Goal: Communication & Community: Answer question/provide support

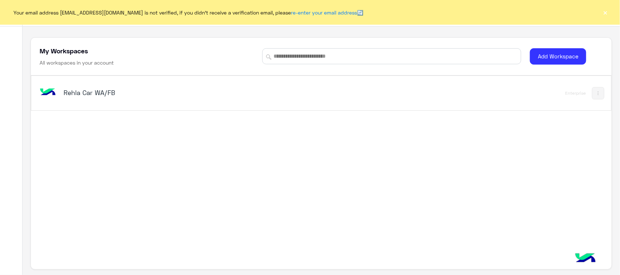
click at [72, 96] on h5 "Rehla Car WA/FB" at bounding box center [166, 92] width 204 height 9
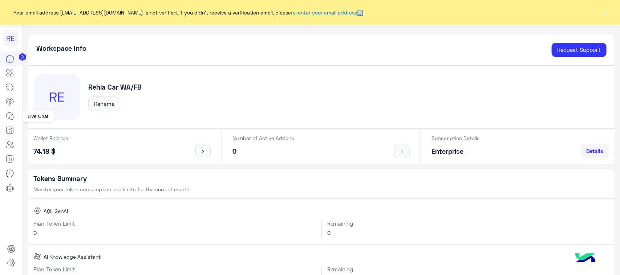
click at [9, 118] on icon at bounding box center [9, 116] width 9 height 9
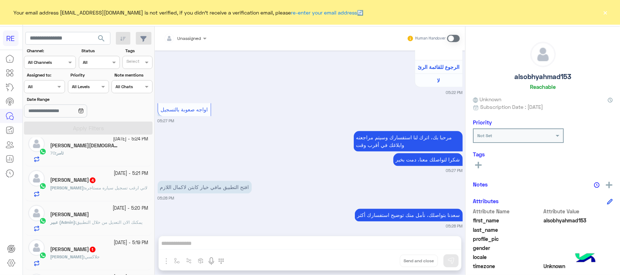
scroll to position [136, 0]
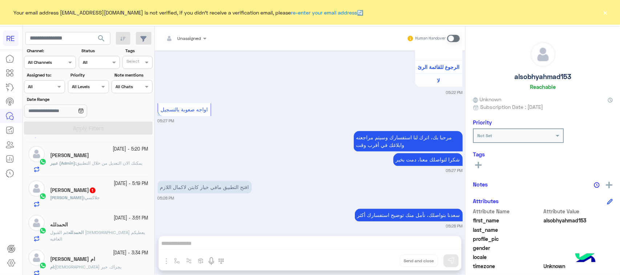
click at [104, 163] on span "يمكنك الان التعديل من خلال التطبيق" at bounding box center [109, 163] width 66 height 5
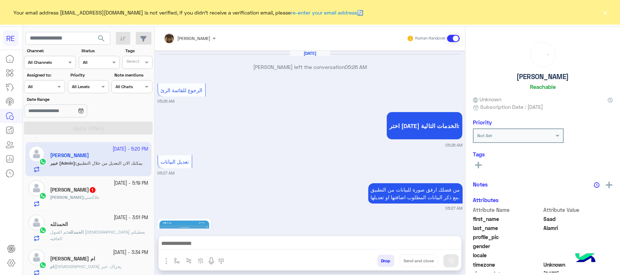
scroll to position [556, 0]
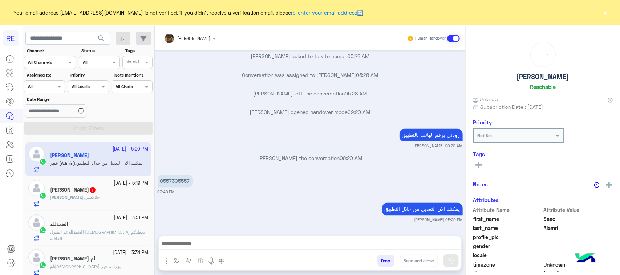
click at [93, 197] on div "[PERSON_NAME] : جلاكسي" at bounding box center [99, 200] width 98 height 13
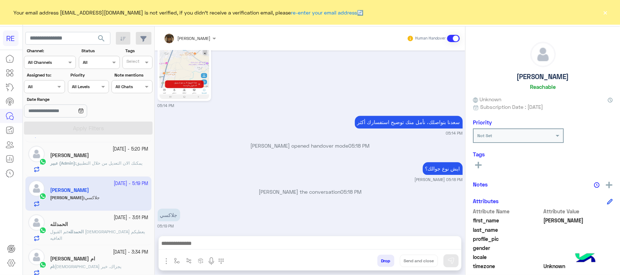
scroll to position [46, 0]
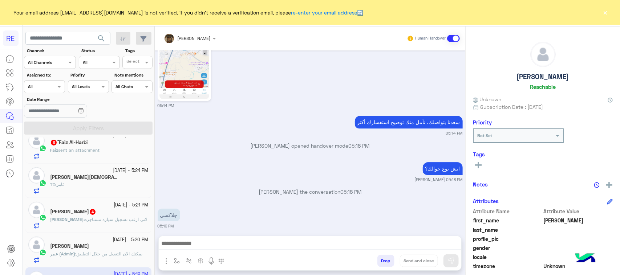
click at [96, 215] on div "[PERSON_NAME] 4" at bounding box center [99, 213] width 98 height 8
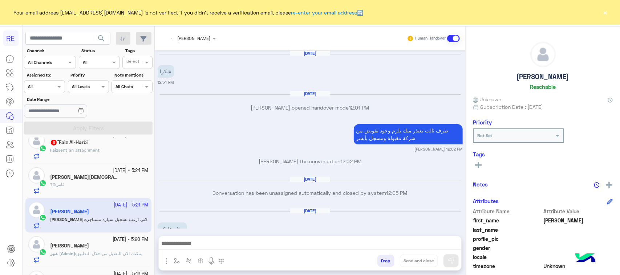
scroll to position [939, 0]
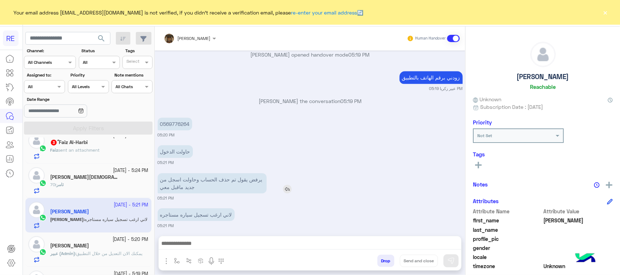
click at [227, 177] on p "يرفض يقول تم حذف الحساب وحاولت اسجل من جديد ماقبل معي" at bounding box center [212, 183] width 109 height 20
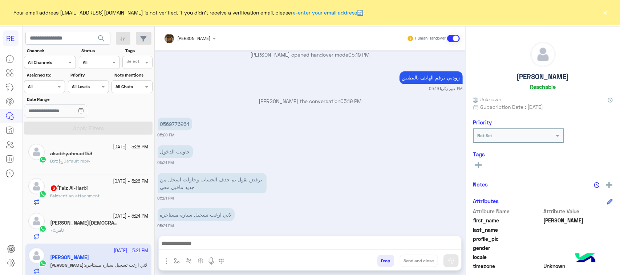
click at [102, 186] on div "‏Faiz Al-Harbi ً 3" at bounding box center [99, 189] width 98 height 8
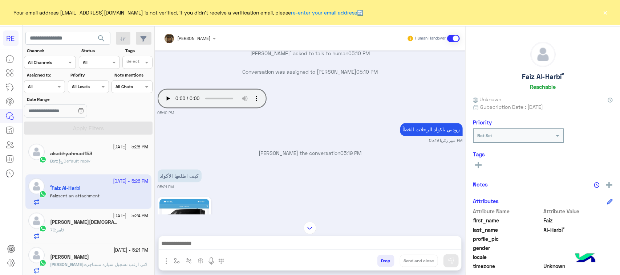
scroll to position [698, 0]
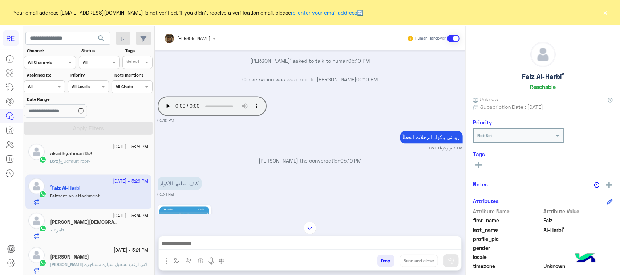
click at [86, 224] on div "[PERSON_NAME][DEMOGRAPHIC_DATA] 1" at bounding box center [99, 223] width 98 height 8
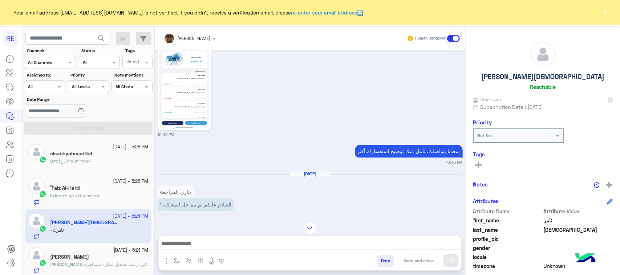
scroll to position [779, 0]
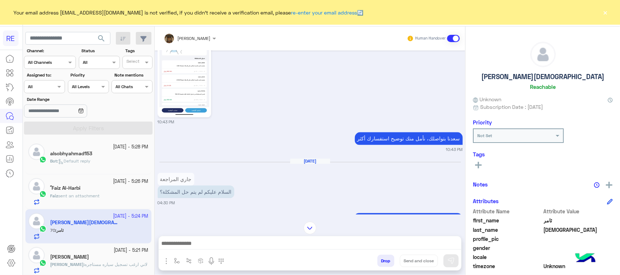
click at [179, 177] on p "جاري المراجعة" at bounding box center [176, 179] width 37 height 13
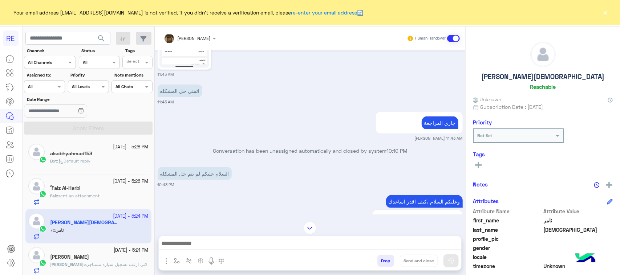
click at [179, 177] on div "[DATE] 01:01 AM تفضل كيف اخدمك [PERSON_NAME] 11:42 AM [PERSON_NAME] the convers…" at bounding box center [310, 132] width 311 height 164
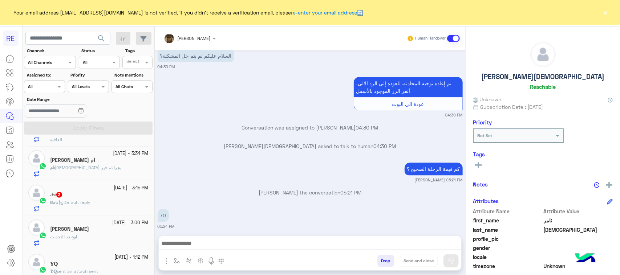
scroll to position [272, 0]
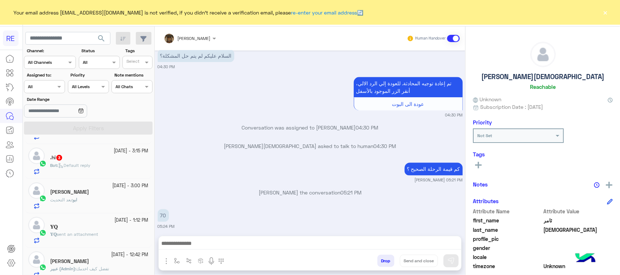
click at [85, 155] on div ".hi 3" at bounding box center [99, 159] width 98 height 8
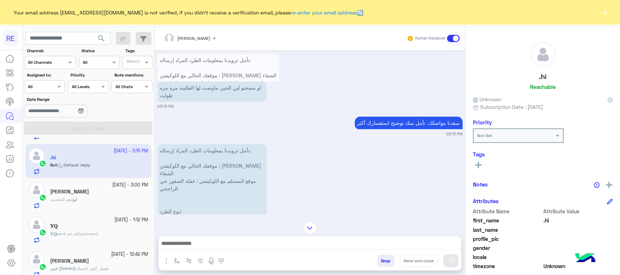
scroll to position [694, 0]
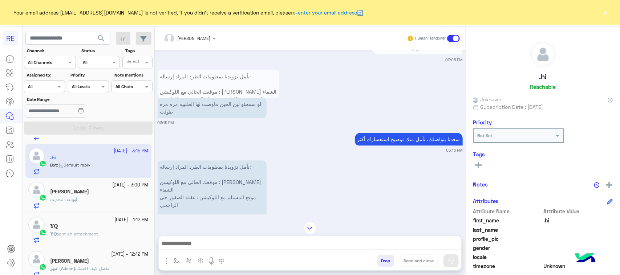
click at [202, 102] on p "نأمل تزويدنا بمعلومات الطرد المراد إرساله: موقعك الحالي مع اللوكيشن : [PERSON_N…" at bounding box center [219, 137] width 122 height 135
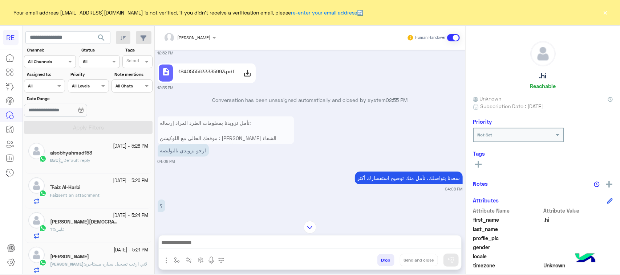
scroll to position [416, 0]
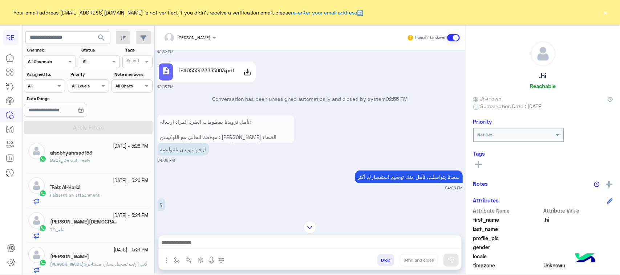
click at [304, 226] on img at bounding box center [310, 227] width 13 height 13
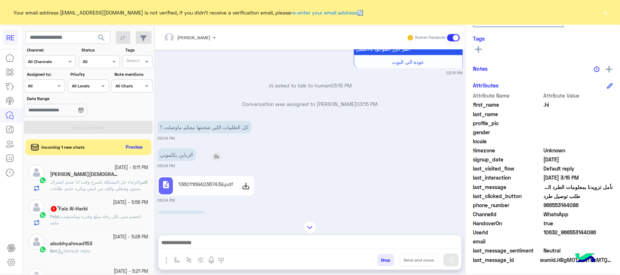
scroll to position [2846, 0]
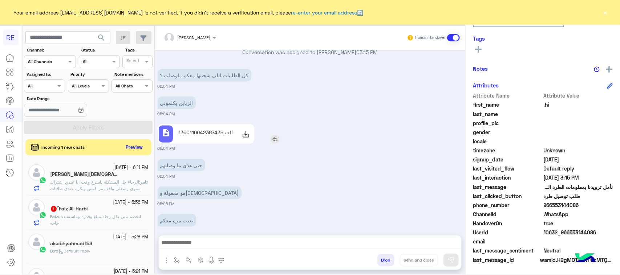
click at [203, 129] on p "1360116942387439.pdf" at bounding box center [205, 133] width 55 height 8
click at [98, 186] on span "الرجاء حل المشكلة باسرع وقت انا عندي اشتراك سنوي وشغلي واقف من امس وبكره عندي ط…" at bounding box center [95, 185] width 90 height 12
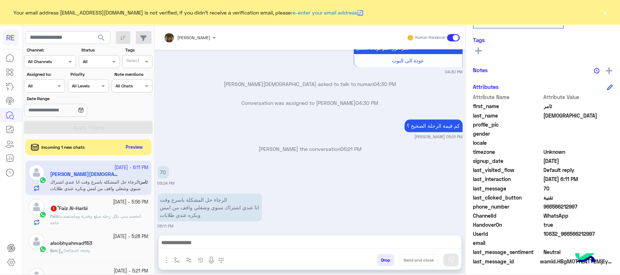
scroll to position [115, 0]
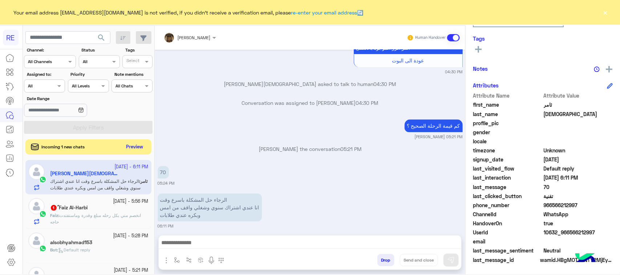
click at [137, 147] on button "Preview" at bounding box center [134, 147] width 23 height 10
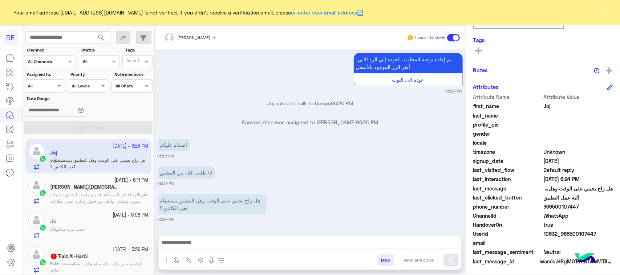
scroll to position [115, 0]
click at [185, 174] on p "انا طلبت فان من التطبيق" at bounding box center [187, 172] width 58 height 13
click at [195, 204] on p "هل راح يجيني على الوقت وهل التطبيق يستعمله لغير الكابتن ؟" at bounding box center [212, 204] width 109 height 20
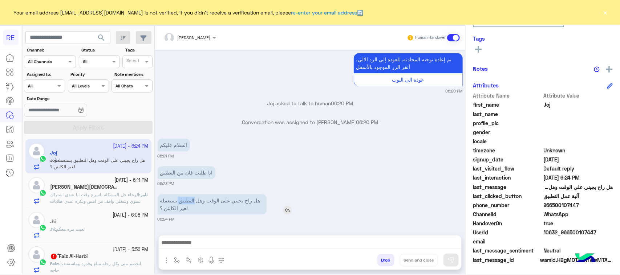
click at [195, 204] on p "هل راح يجيني على الوقت وهل التطبيق يستعمله لغير الكابتن ؟" at bounding box center [212, 204] width 109 height 20
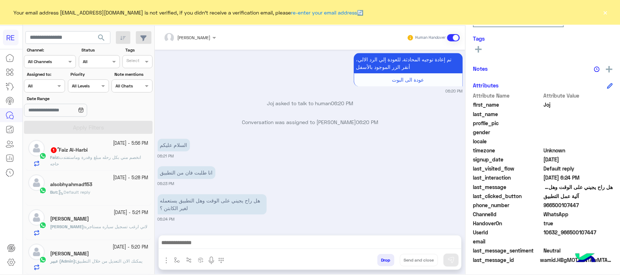
scroll to position [91, 0]
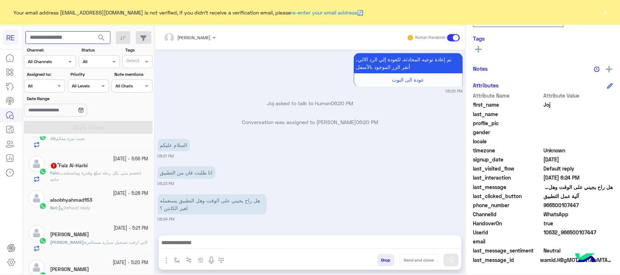
paste input "**********"
click at [33, 36] on input "**********" at bounding box center [67, 37] width 85 height 13
type input "*********"
click at [103, 37] on span "search" at bounding box center [101, 37] width 9 height 9
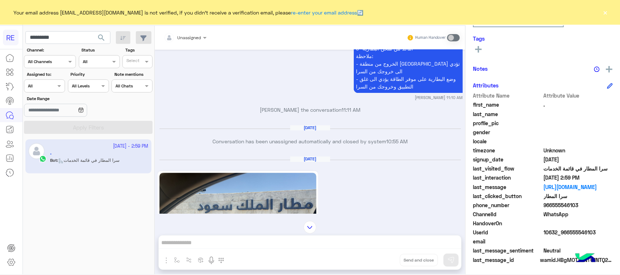
scroll to position [765, 0]
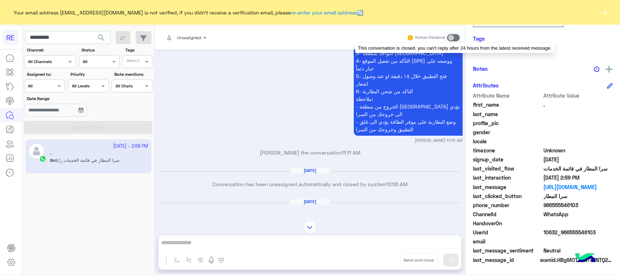
click at [455, 37] on span at bounding box center [453, 37] width 13 height 7
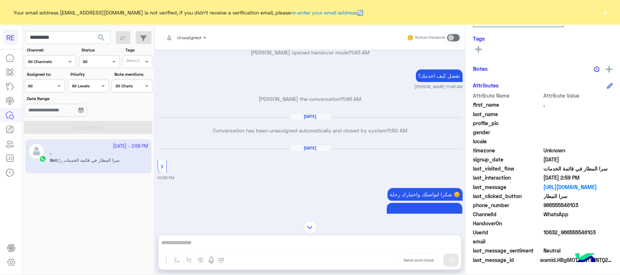
scroll to position [873, 0]
